Goal: Task Accomplishment & Management: Use online tool/utility

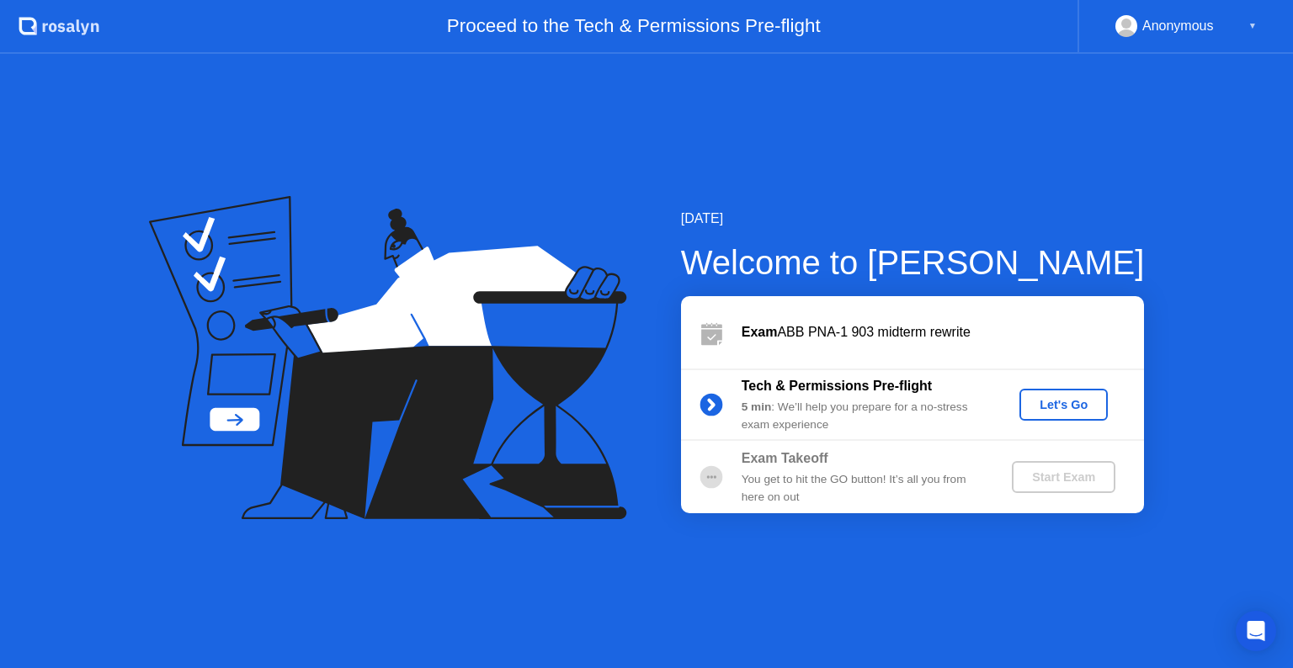
click at [1076, 412] on div "Let's Go" at bounding box center [1063, 404] width 75 height 13
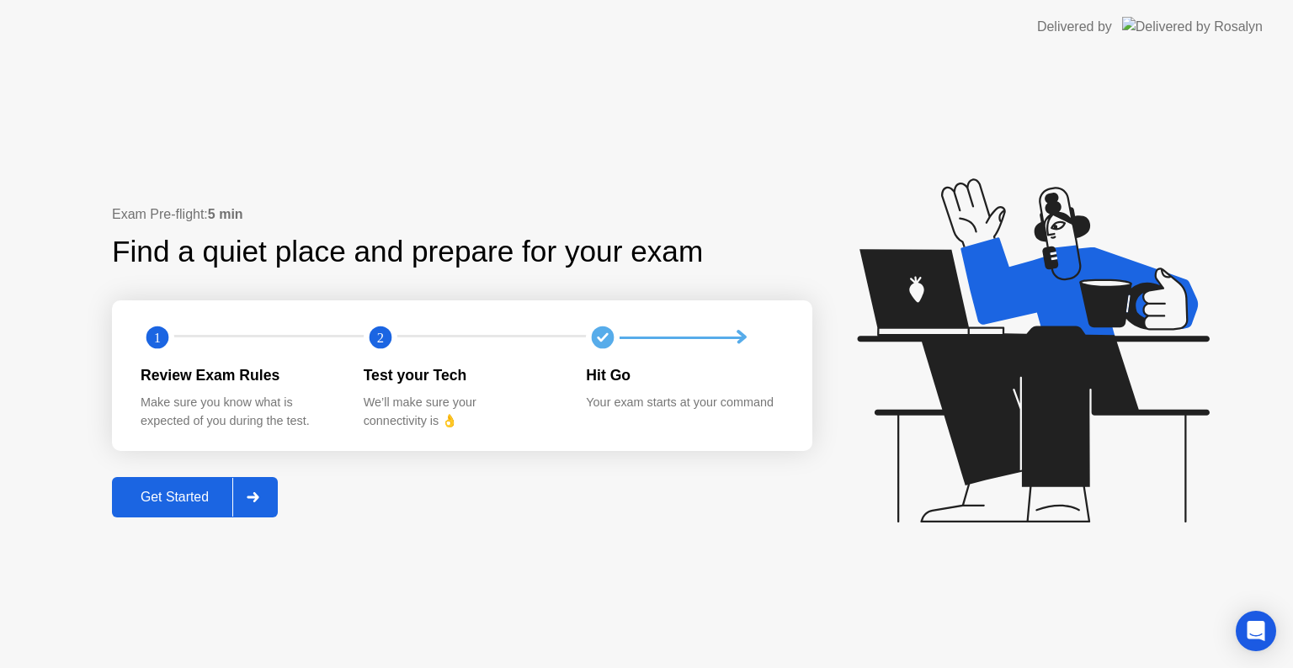
click at [215, 481] on button "Get Started" at bounding box center [195, 497] width 166 height 40
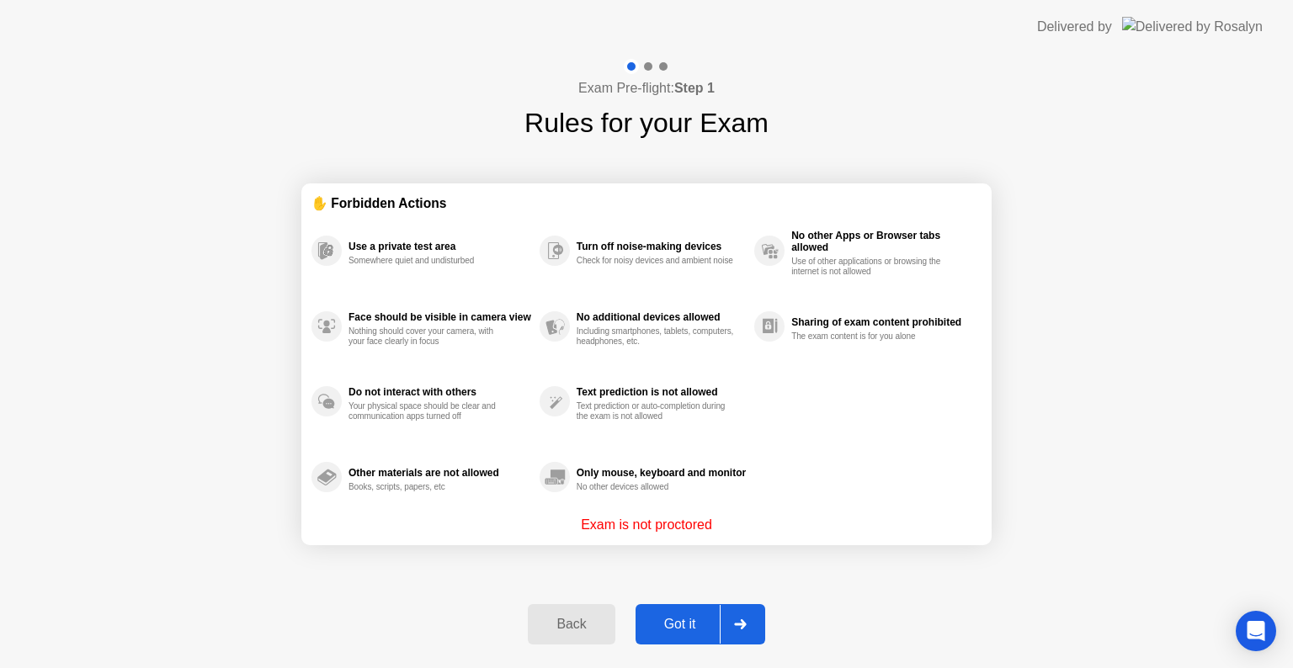
click at [699, 632] on div "Got it" at bounding box center [679, 624] width 79 height 15
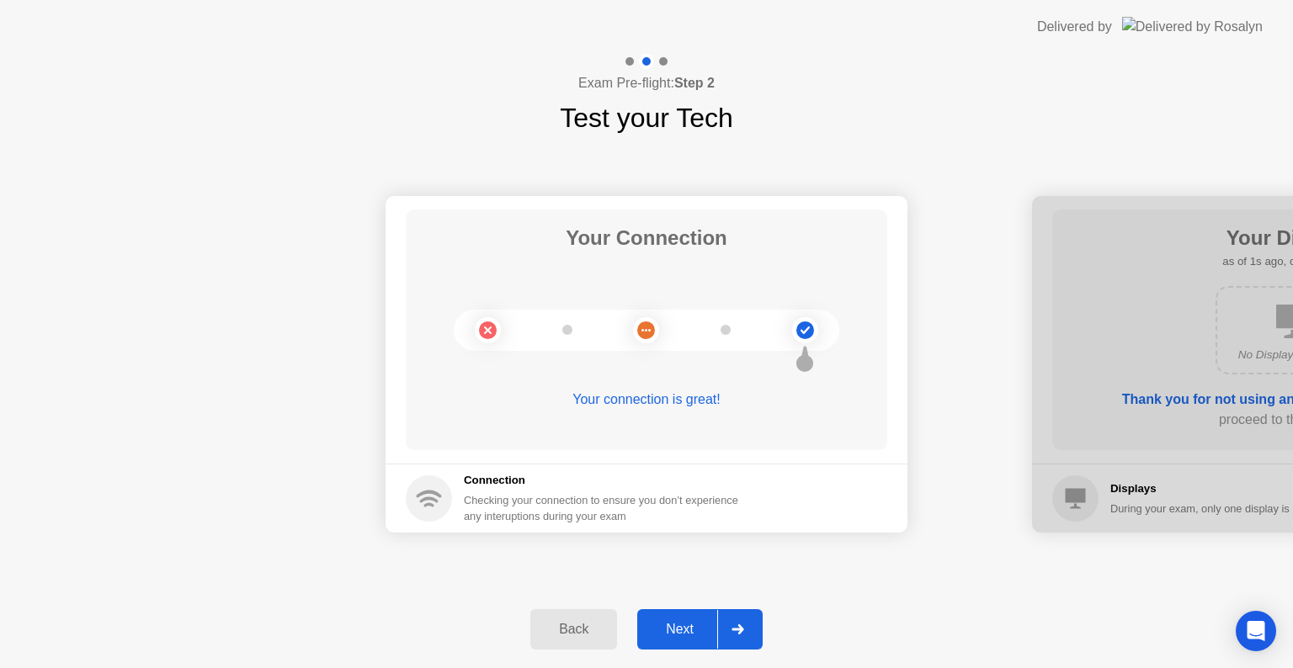
click at [699, 633] on div "Next" at bounding box center [679, 629] width 75 height 15
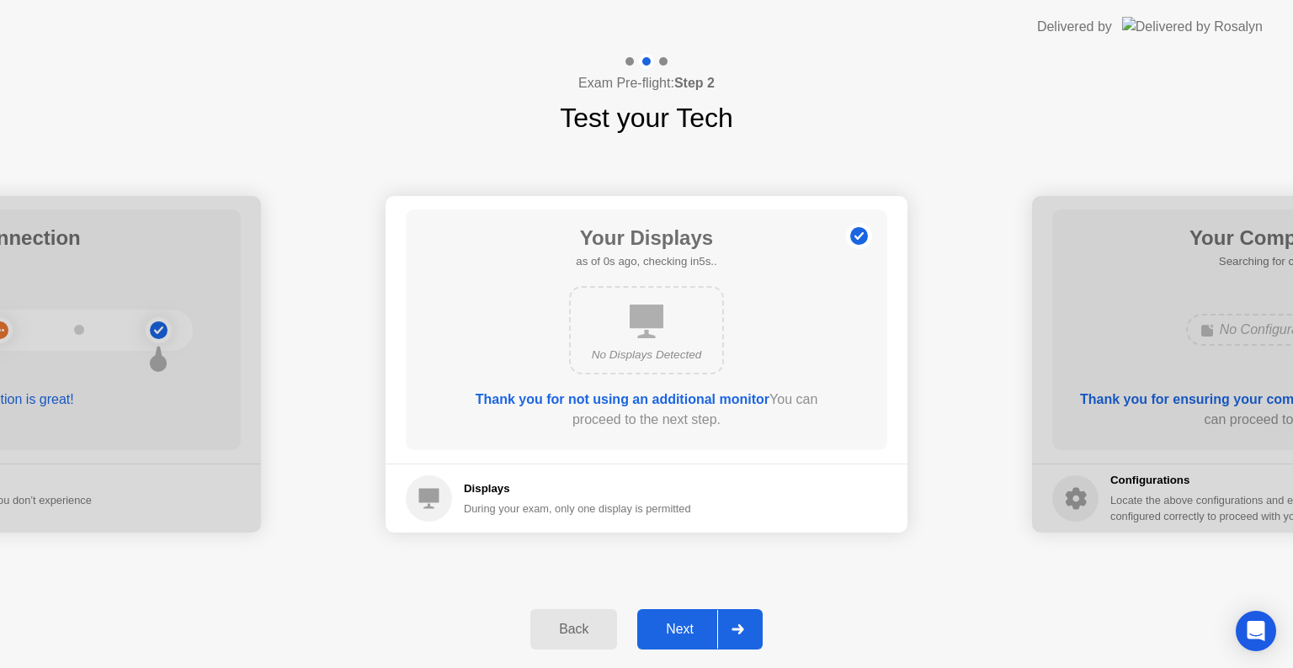
click at [699, 633] on div "Next" at bounding box center [679, 629] width 75 height 15
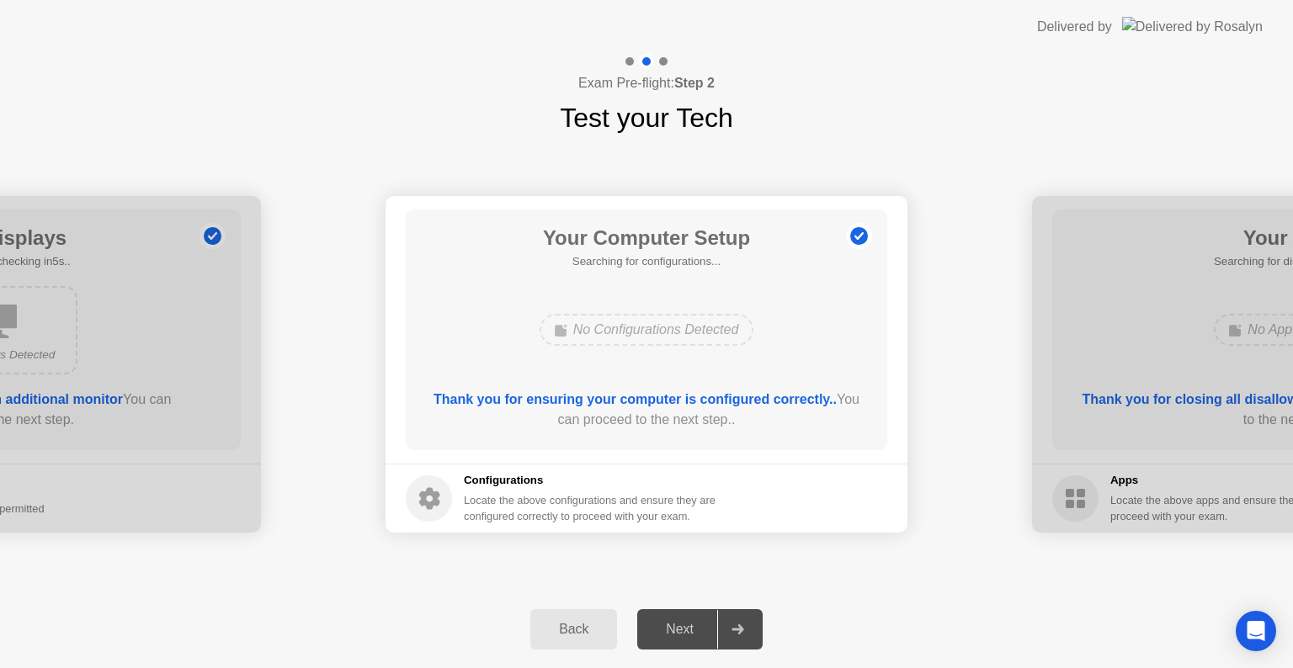
click at [699, 633] on div "Next" at bounding box center [679, 629] width 75 height 15
click at [681, 640] on button "Next" at bounding box center [699, 629] width 125 height 40
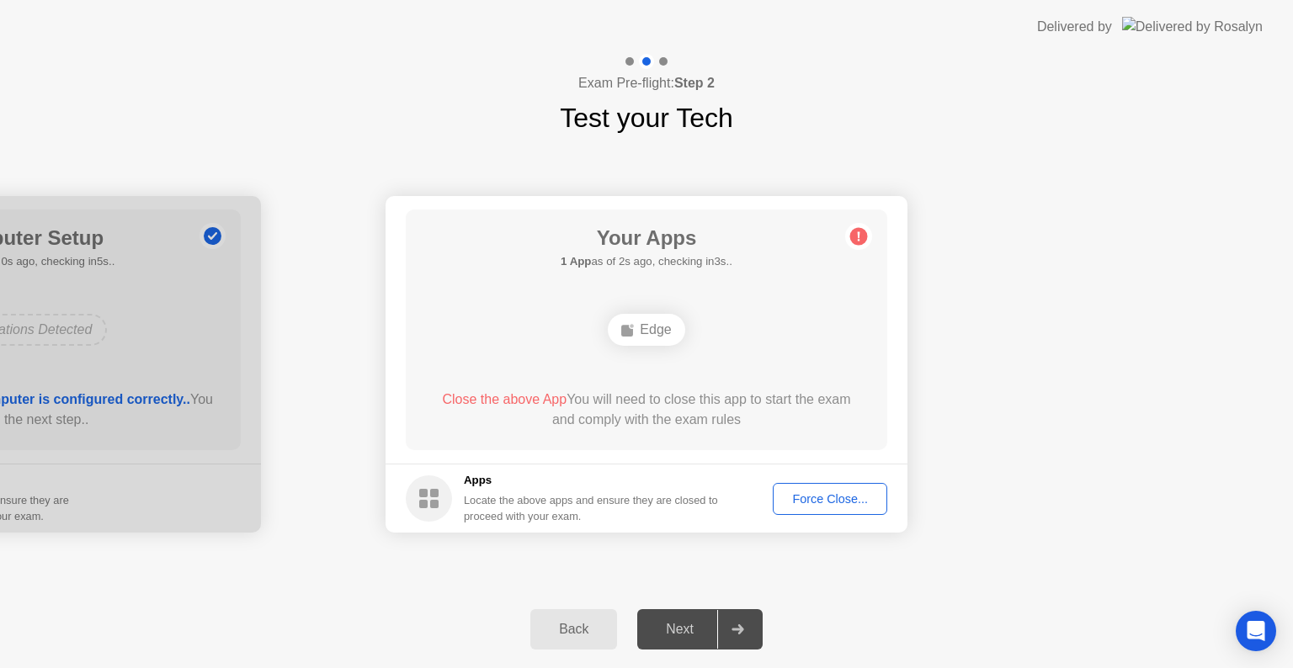
click at [824, 492] on div "Force Close..." at bounding box center [829, 498] width 103 height 13
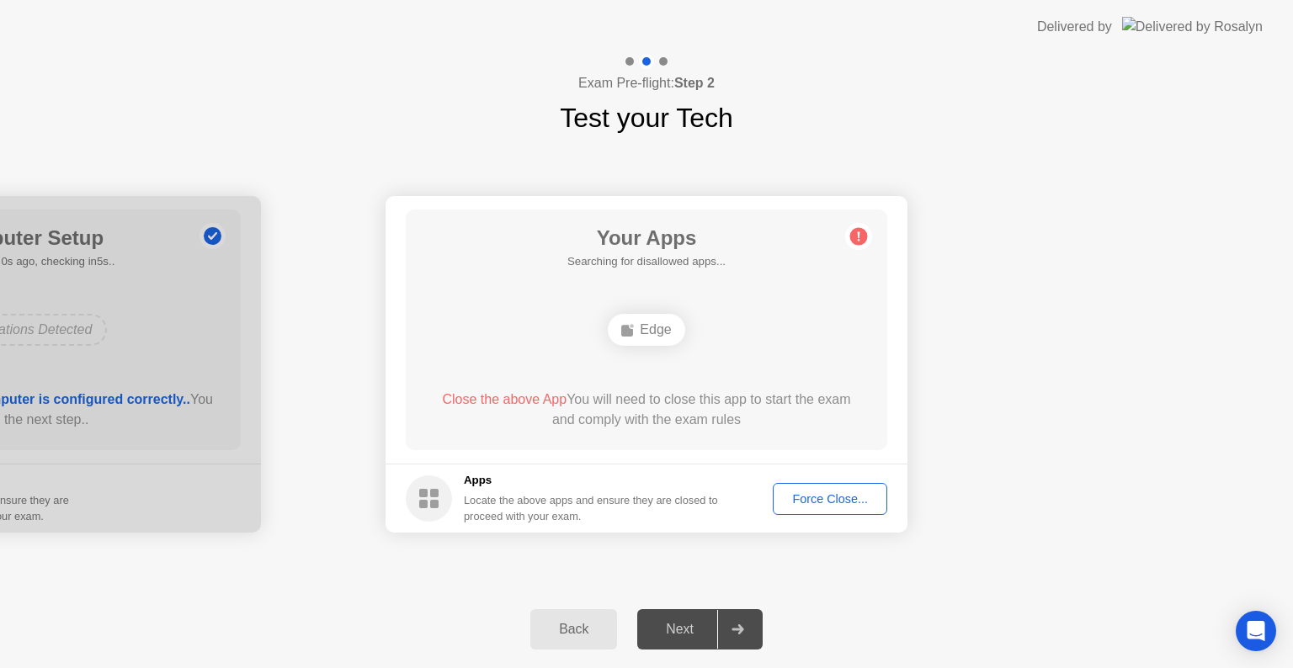
click at [814, 492] on div "Force Close..." at bounding box center [829, 498] width 103 height 13
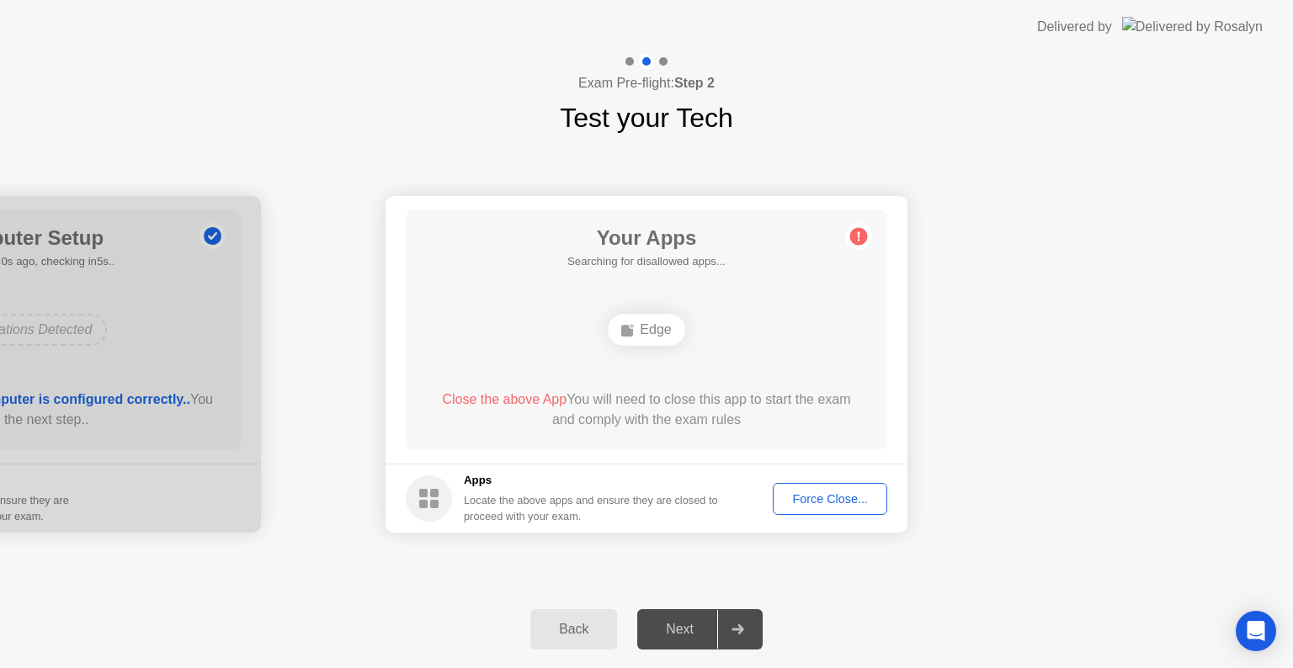
click at [812, 500] on div "Force Close..." at bounding box center [829, 498] width 103 height 13
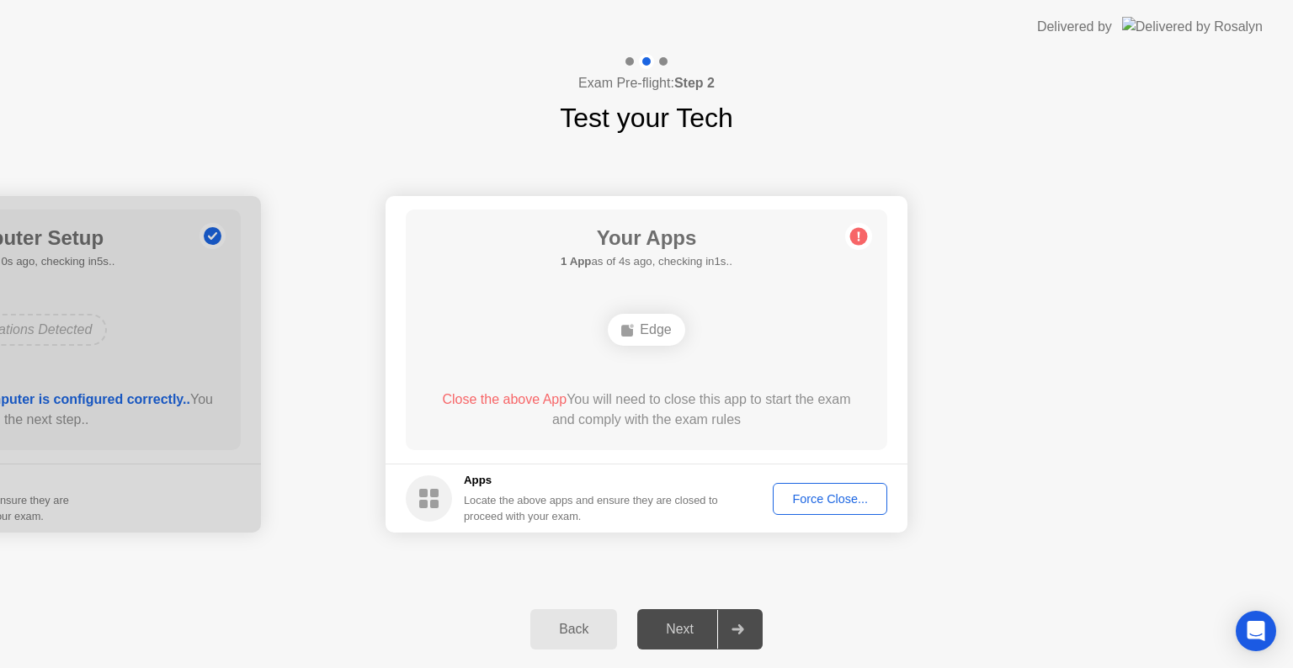
click at [826, 506] on div "Force Close..." at bounding box center [829, 498] width 103 height 13
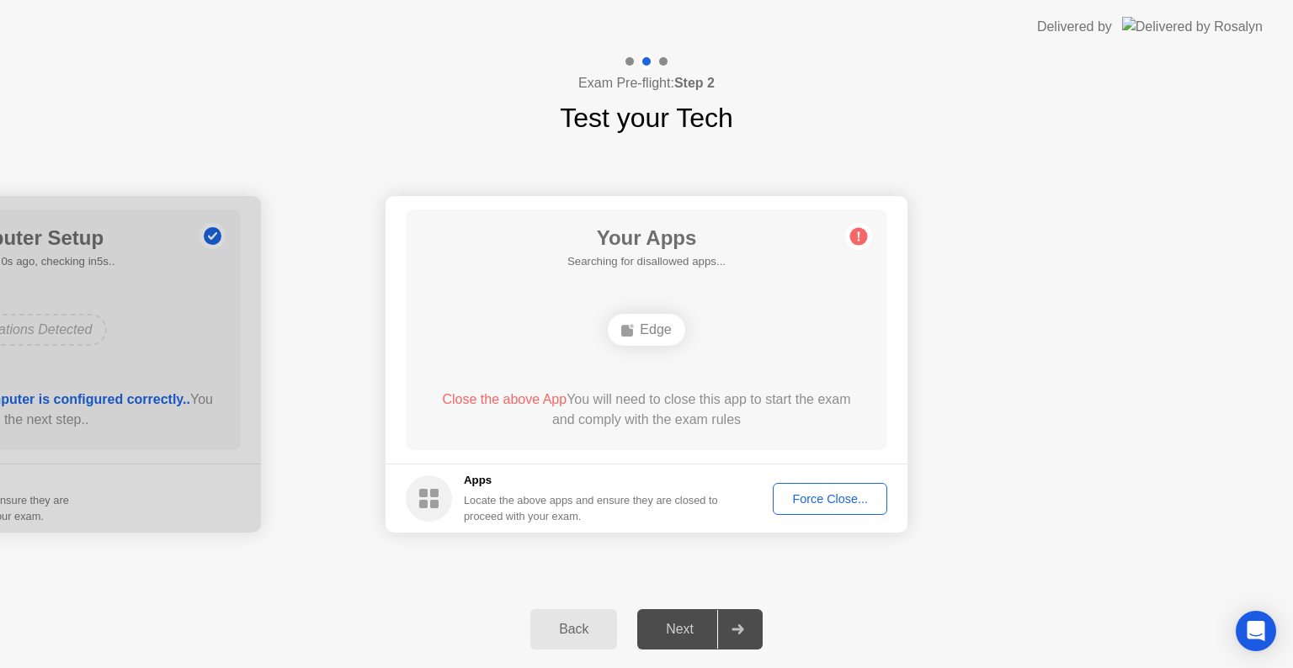
click at [869, 508] on button "Force Close..." at bounding box center [830, 499] width 114 height 32
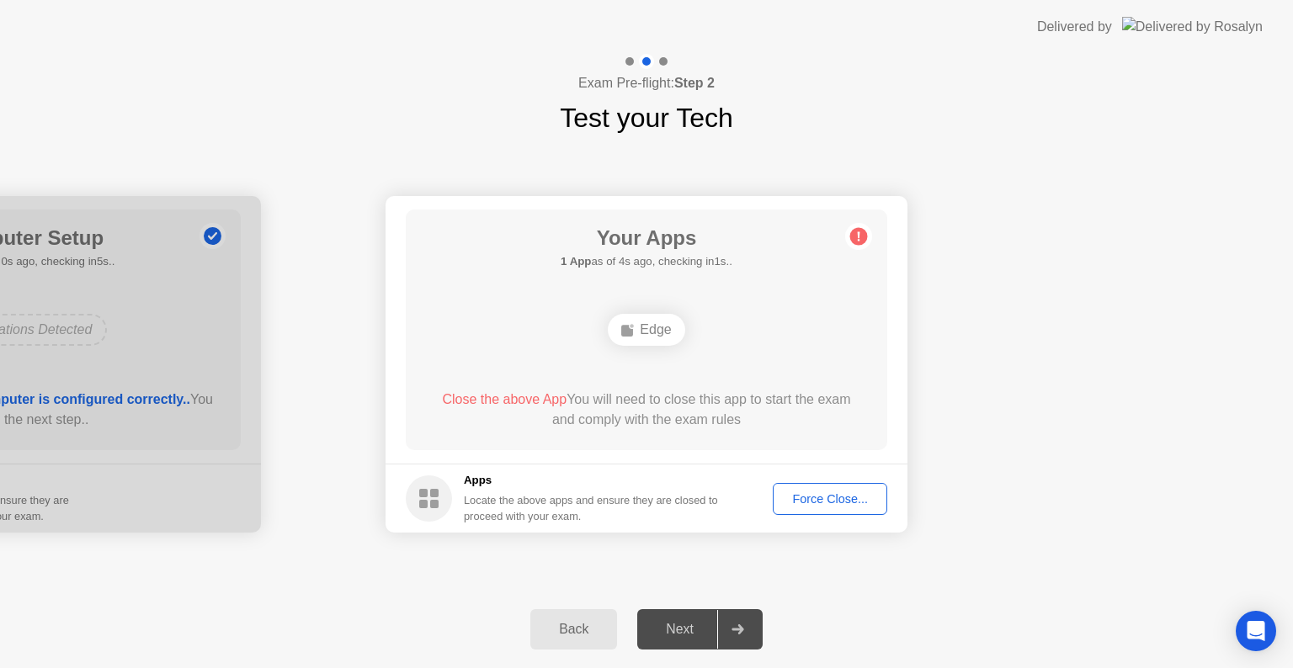
click at [811, 502] on div "Force Close..." at bounding box center [829, 498] width 103 height 13
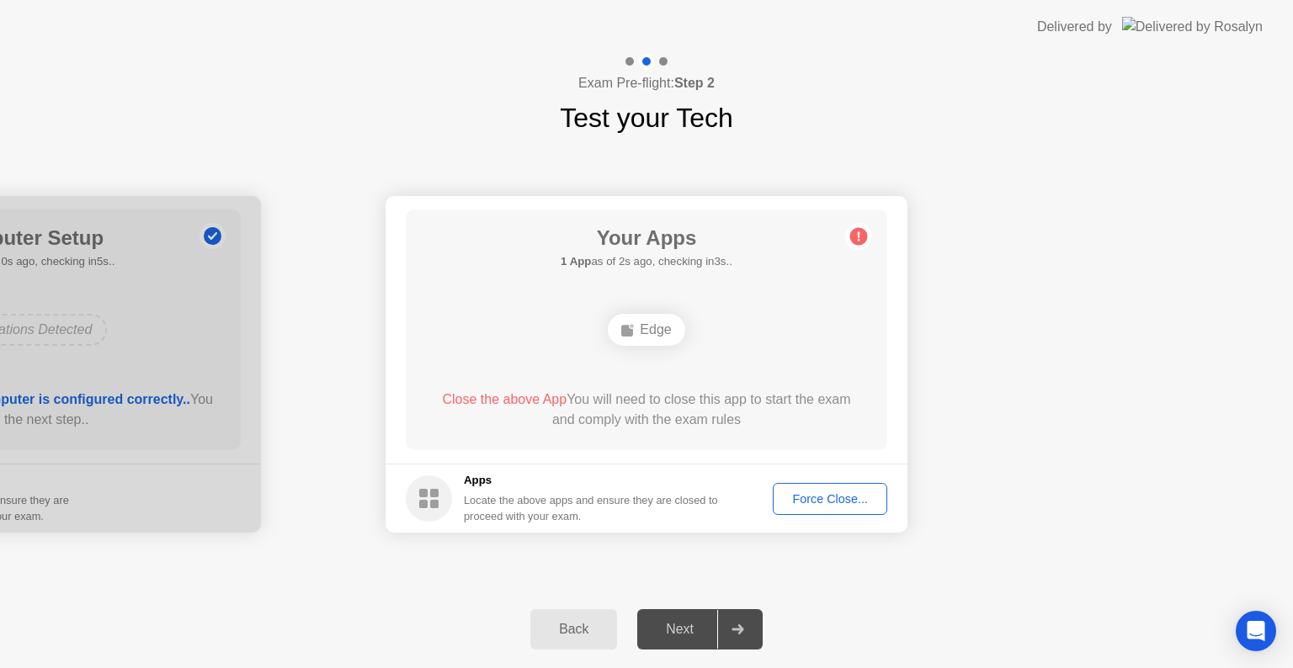
click at [811, 502] on div "Force Close..." at bounding box center [829, 498] width 103 height 13
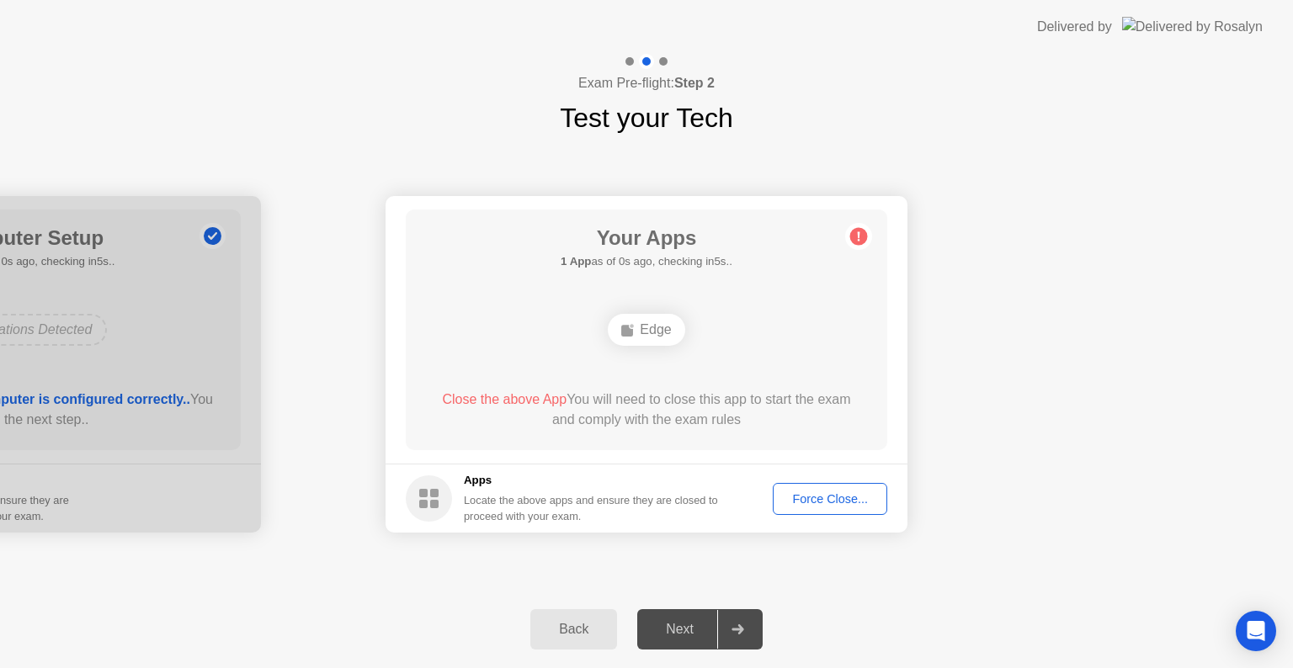
click at [815, 485] on button "Force Close..." at bounding box center [830, 499] width 114 height 32
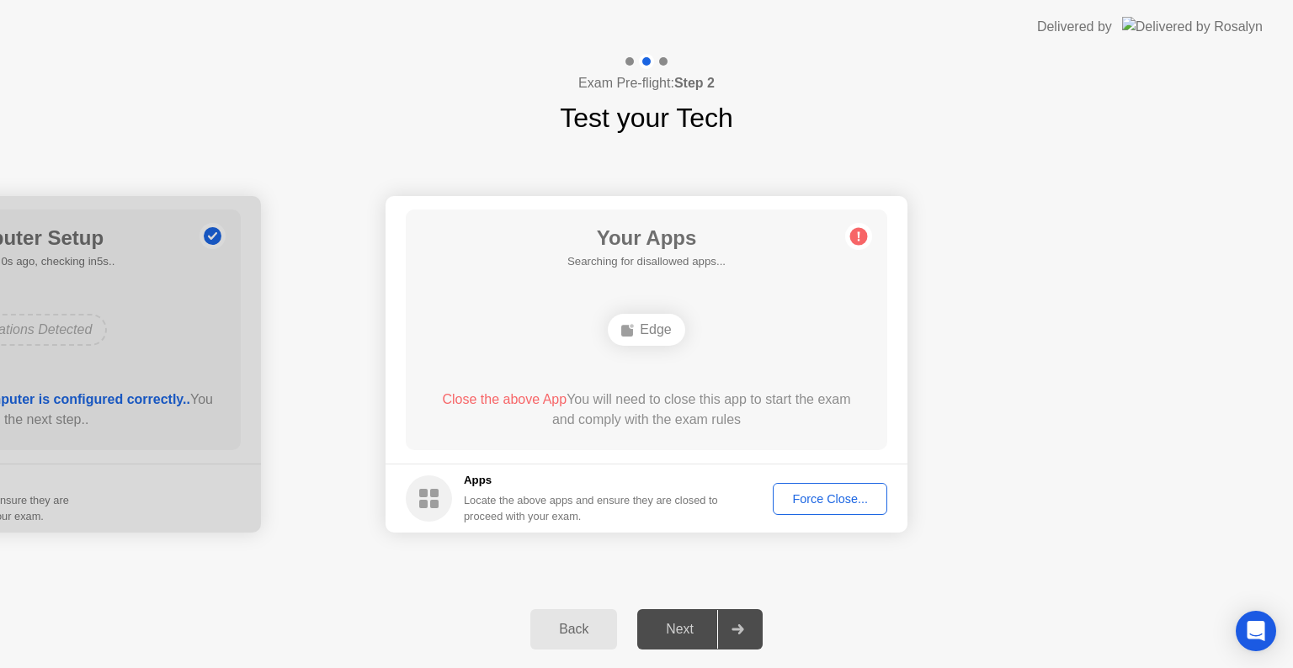
click at [801, 492] on div "Force Close..." at bounding box center [829, 498] width 103 height 13
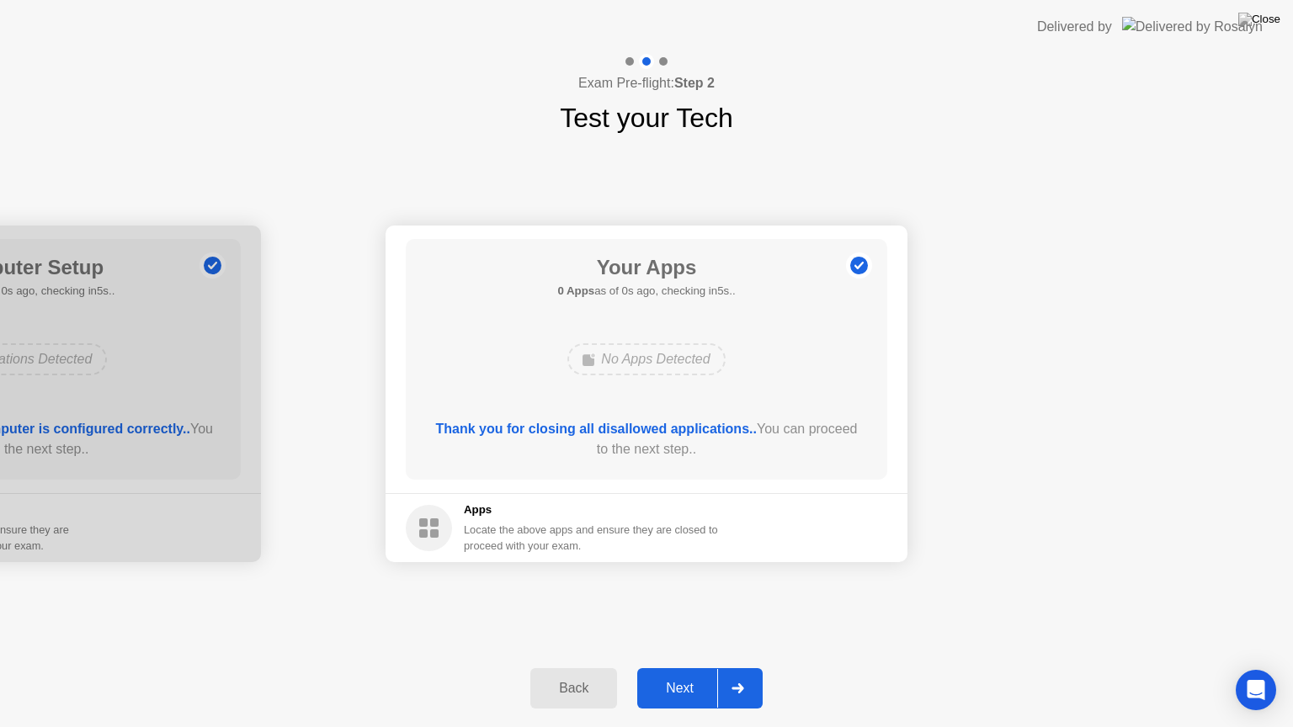
drag, startPoint x: 675, startPoint y: 414, endPoint x: 675, endPoint y: 434, distance: 20.2
click at [680, 667] on div "Next" at bounding box center [679, 688] width 75 height 15
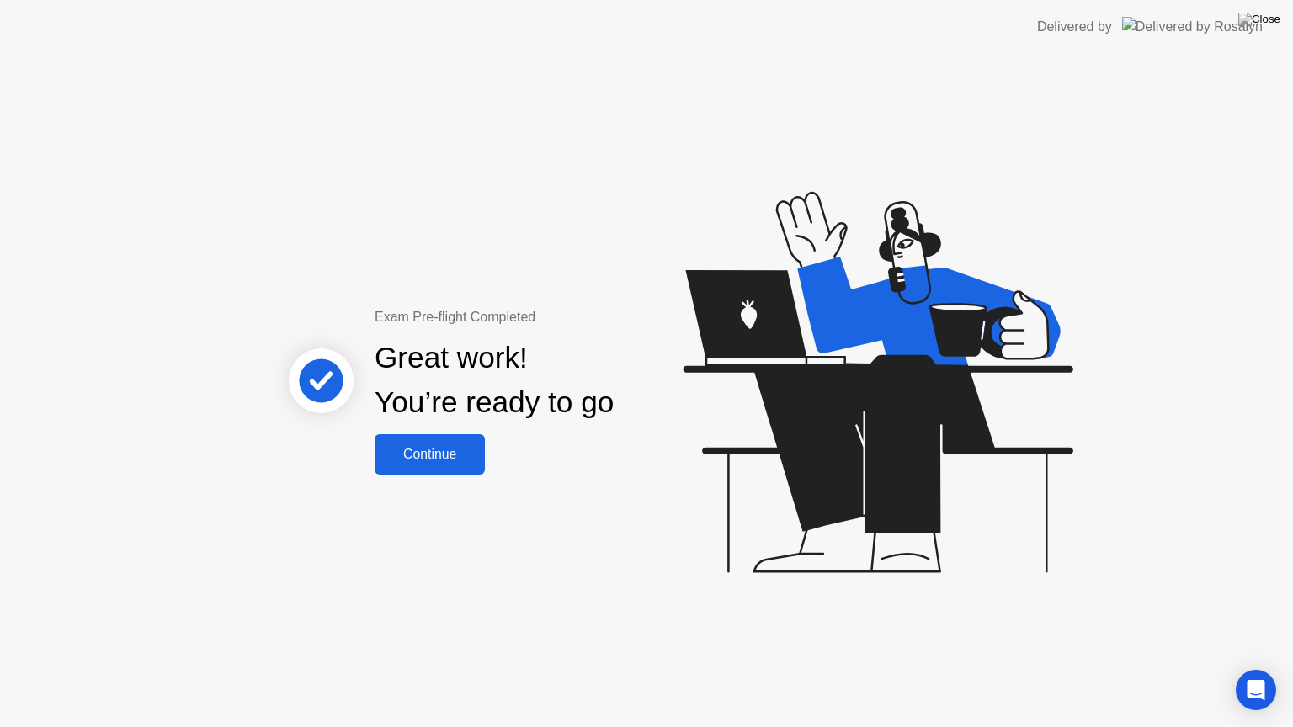
click at [423, 457] on div "Continue" at bounding box center [430, 454] width 100 height 15
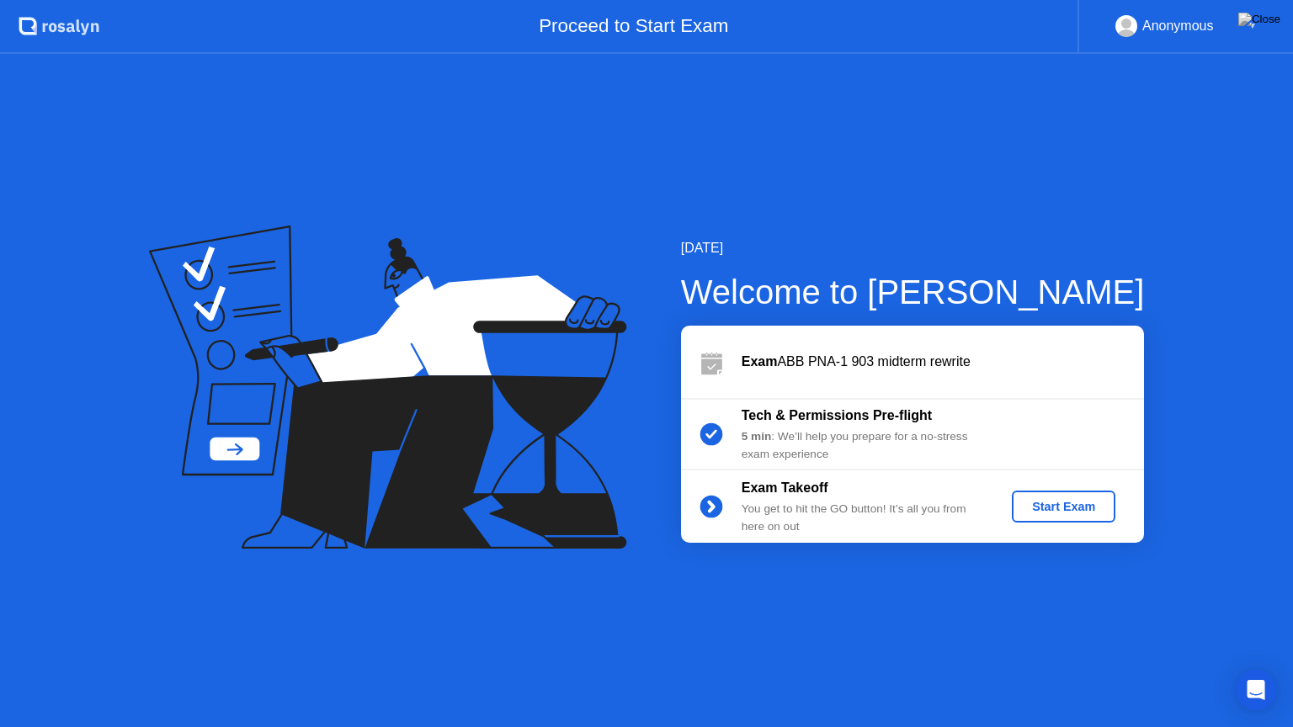
click at [1055, 501] on div "Start Exam" at bounding box center [1063, 506] width 90 height 13
